Goal: Check status: Check status

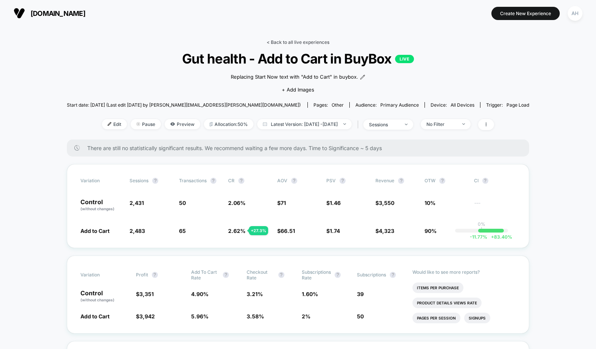
click at [314, 45] on link "< Back to all live experiences" at bounding box center [298, 42] width 63 height 6
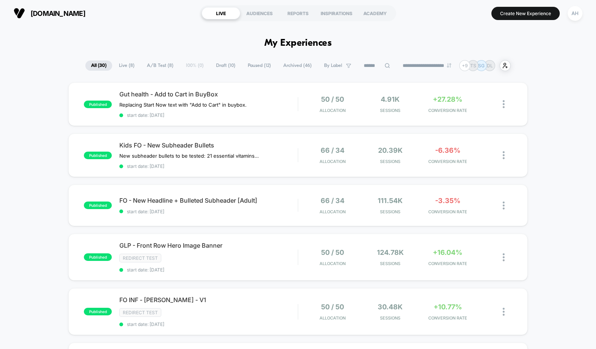
drag, startPoint x: 277, startPoint y: 104, endPoint x: 465, endPoint y: 53, distance: 194.3
click at [485, 67] on p "SG" at bounding box center [481, 66] width 6 height 6
click at [283, 93] on span "Gut health - Add to Cart in BuyBox" at bounding box center [208, 94] width 178 height 8
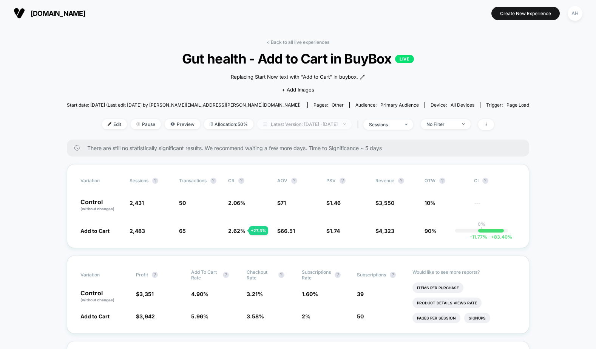
click at [343, 123] on span "Latest Version: [DATE] - [DATE]" at bounding box center [304, 124] width 94 height 10
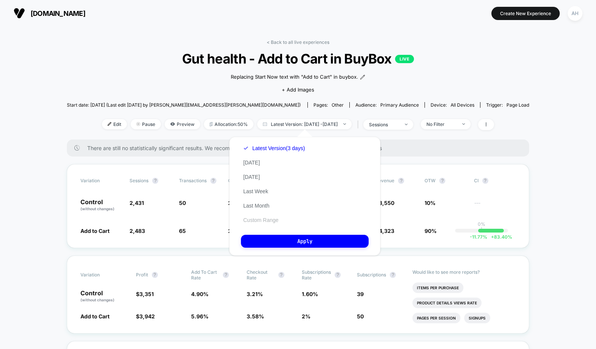
click at [264, 223] on button "Custom Range" at bounding box center [261, 220] width 40 height 7
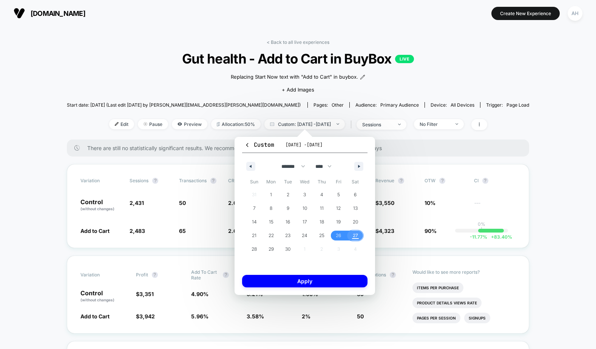
click at [356, 235] on span "27" at bounding box center [355, 236] width 5 height 14
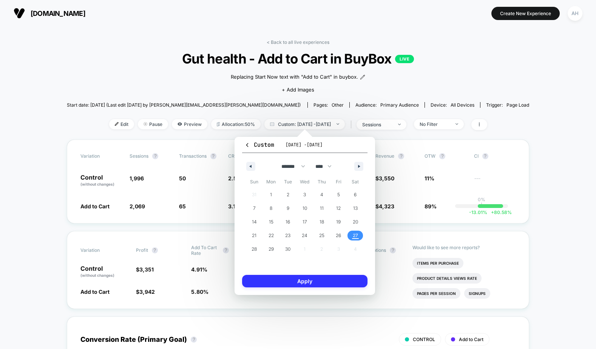
click at [323, 279] on button "Apply" at bounding box center [304, 281] width 125 height 12
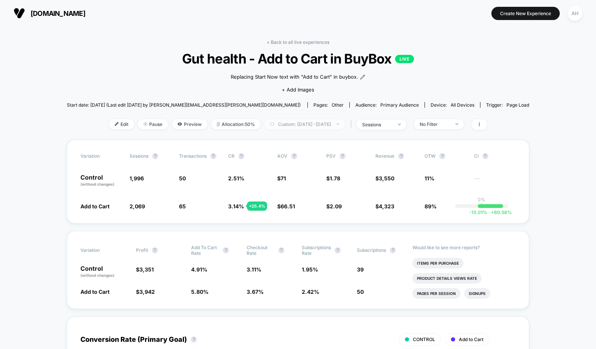
click at [312, 119] on span "Custom: [DATE] - [DATE]" at bounding box center [305, 124] width 80 height 10
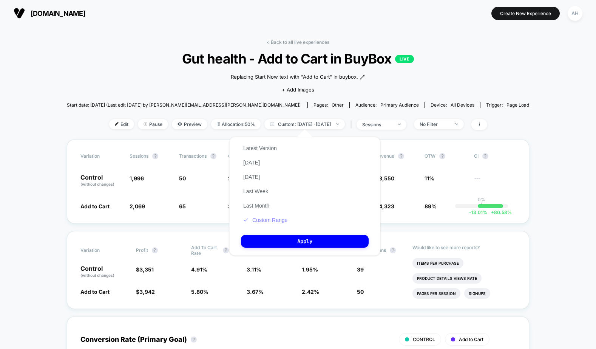
click at [268, 221] on button "Custom Range" at bounding box center [265, 220] width 49 height 7
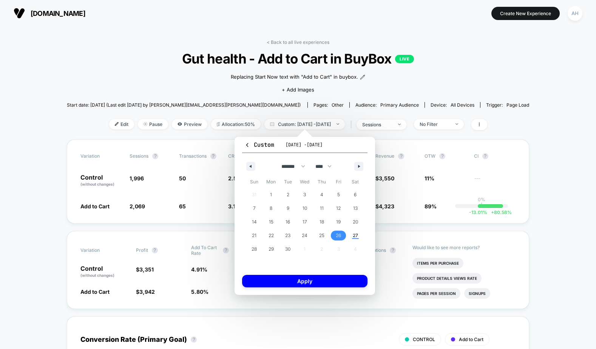
click at [336, 237] on span "26" at bounding box center [338, 236] width 5 height 14
click at [322, 281] on button "Apply" at bounding box center [304, 281] width 125 height 12
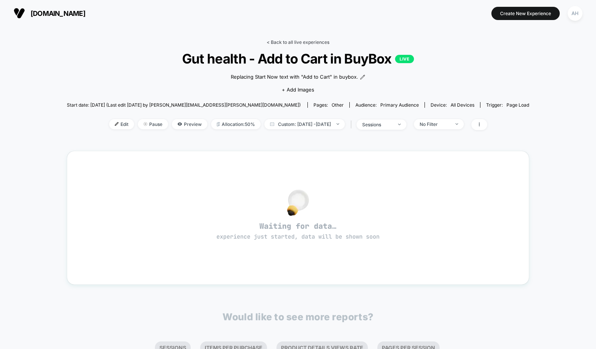
click at [291, 40] on link "< Back to all live experiences" at bounding box center [298, 42] width 63 height 6
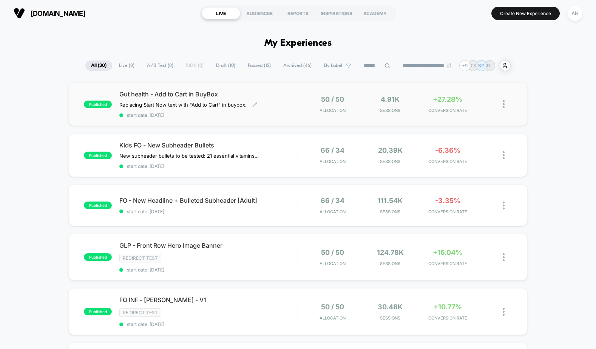
click at [272, 108] on div "Gut health - Add to Cart in BuyBox Replacing Start Now text with "Add to Cart" …" at bounding box center [208, 104] width 178 height 28
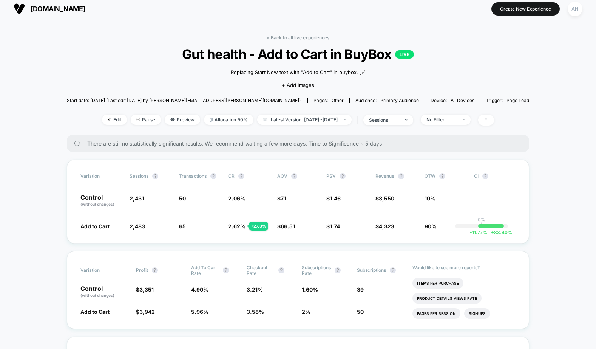
scroll to position [19, 0]
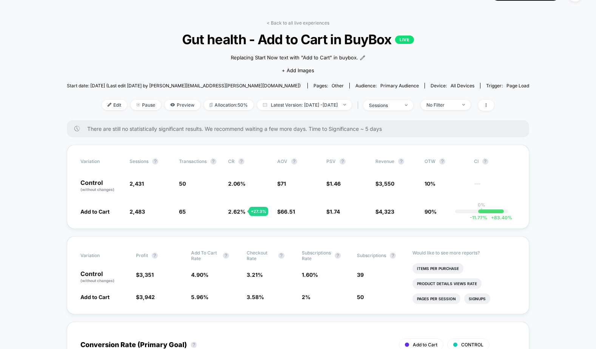
click at [327, 110] on div "Edit Pause Preview Allocation: 50% Latest Version: [DATE] - [DATE] | sessions N…" at bounding box center [298, 105] width 463 height 11
click at [329, 104] on span "Latest Version: [DATE] - [DATE]" at bounding box center [304, 105] width 94 height 10
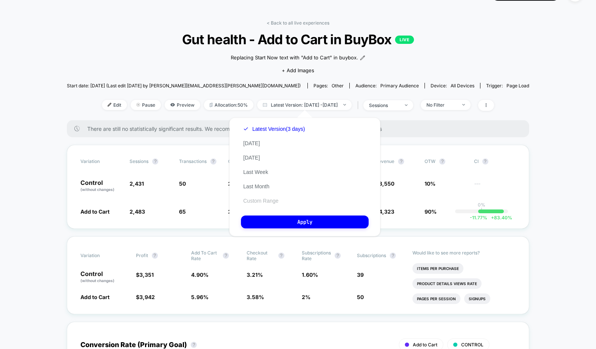
click at [264, 201] on button "Custom Range" at bounding box center [261, 200] width 40 height 7
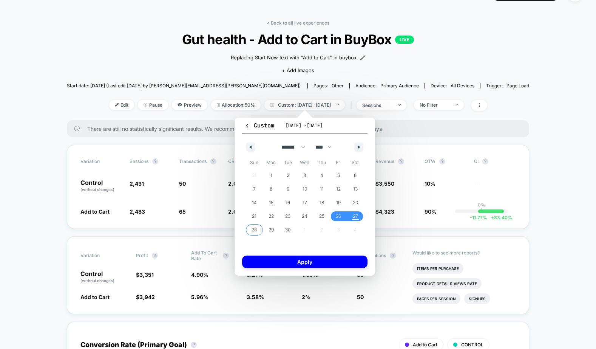
click at [252, 230] on span "28" at bounding box center [254, 230] width 5 height 14
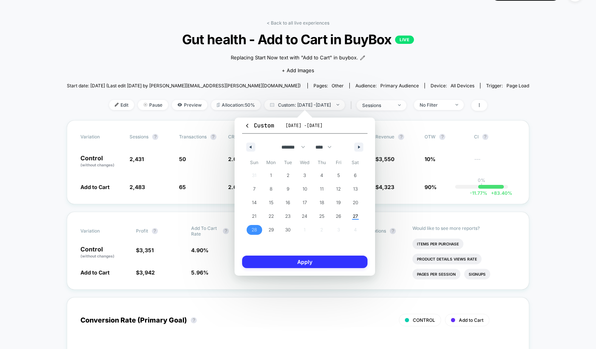
click at [273, 259] on button "Apply" at bounding box center [304, 261] width 125 height 12
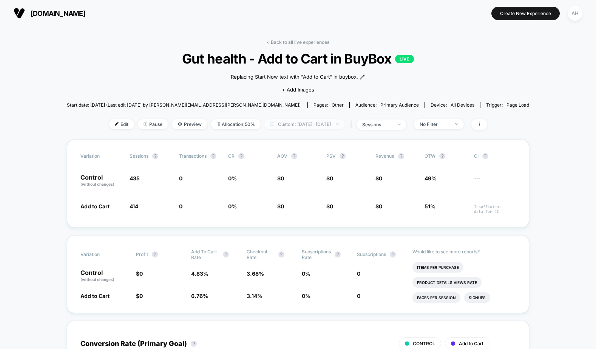
click at [342, 127] on span "Custom: [DATE] - [DATE]" at bounding box center [305, 124] width 80 height 10
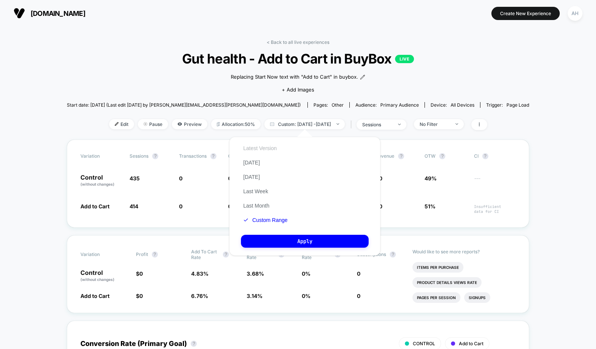
click at [261, 148] on button "Latest Version" at bounding box center [260, 148] width 38 height 7
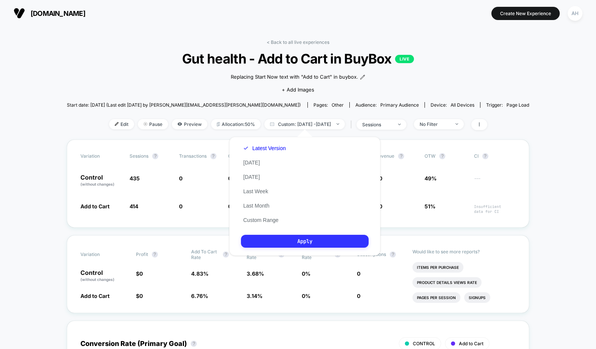
click at [303, 241] on button "Apply" at bounding box center [305, 241] width 128 height 13
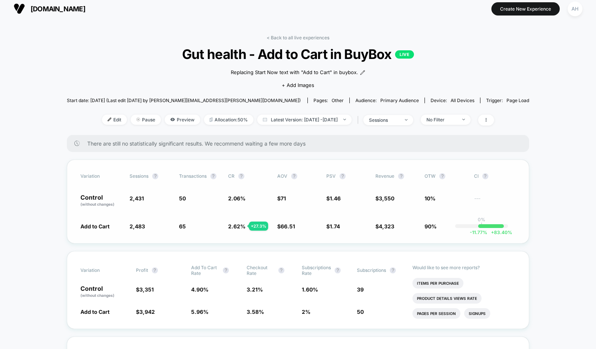
scroll to position [14, 0]
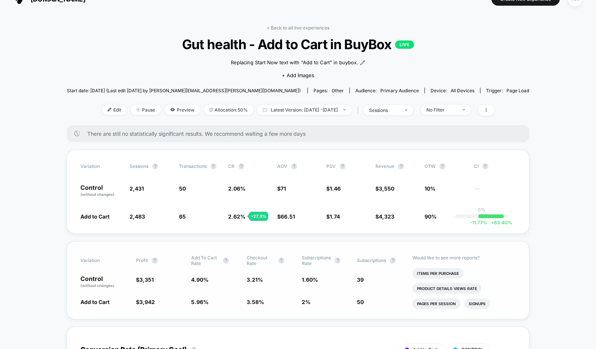
click at [433, 272] on li "Items Per Purchase" at bounding box center [438, 273] width 51 height 11
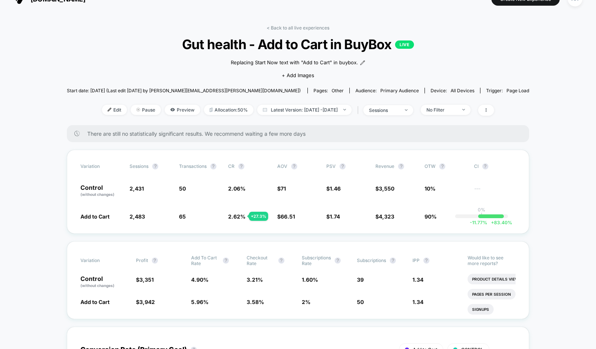
click at [297, 28] on link "< Back to all live experiences" at bounding box center [298, 28] width 63 height 6
